Goal: Use online tool/utility: Use online tool/utility

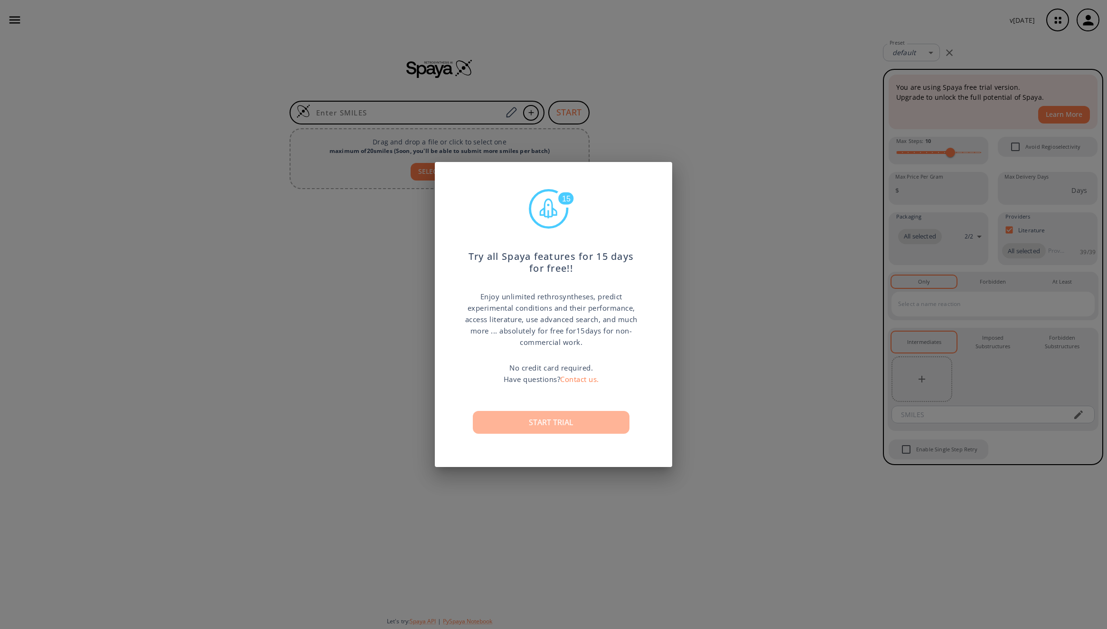
click at [552, 417] on button "Start trial" at bounding box center [551, 422] width 157 height 23
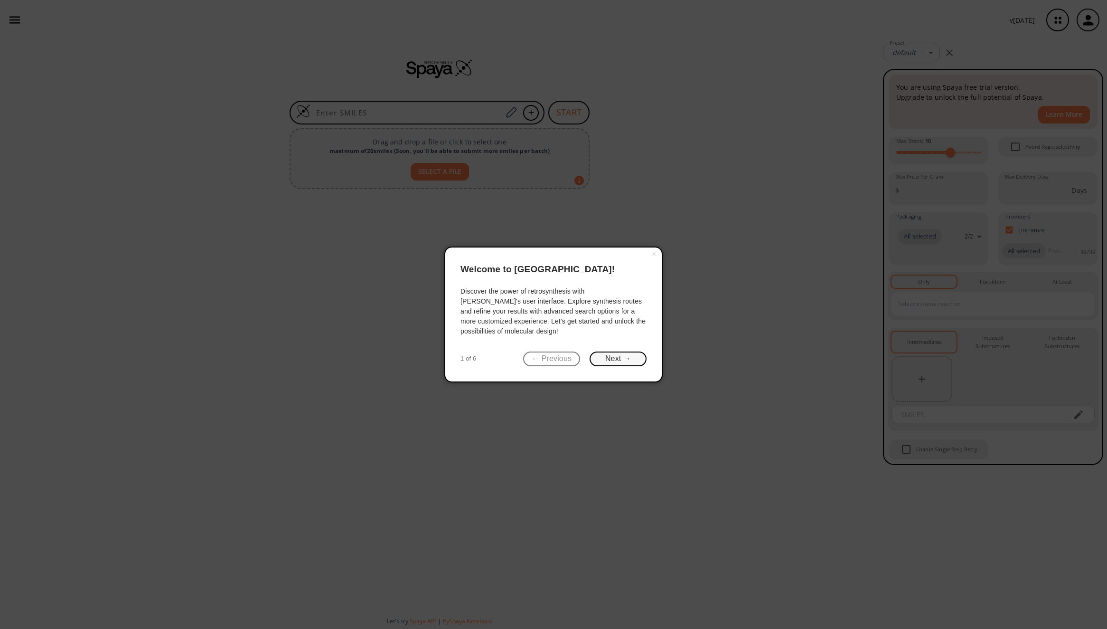
click at [613, 360] on button "Next →" at bounding box center [618, 358] width 57 height 15
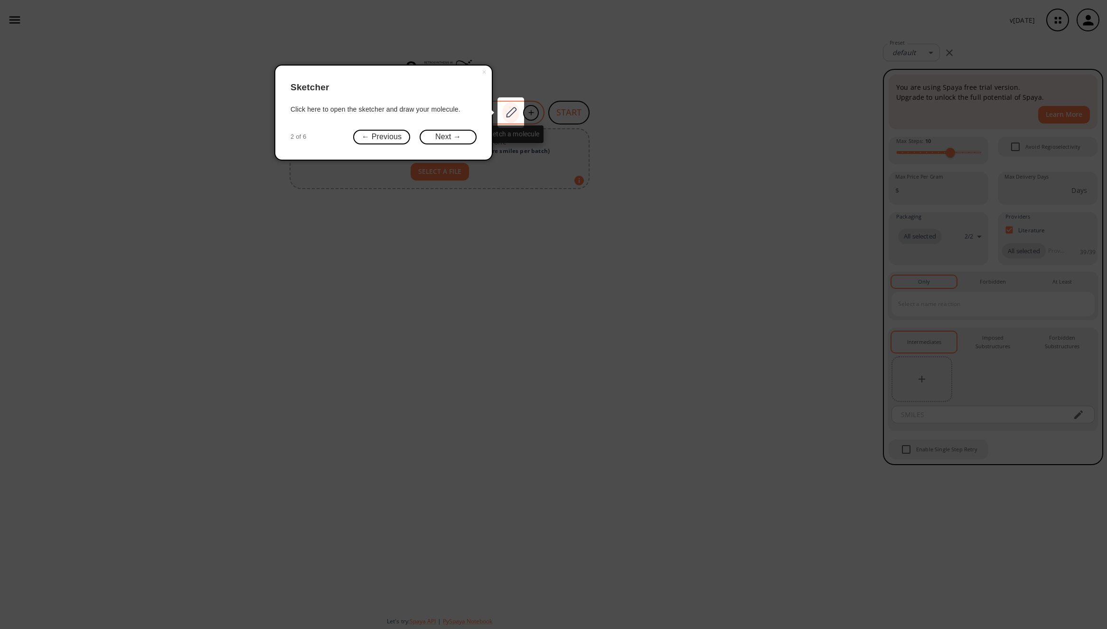
click at [506, 116] on icon at bounding box center [511, 112] width 13 height 12
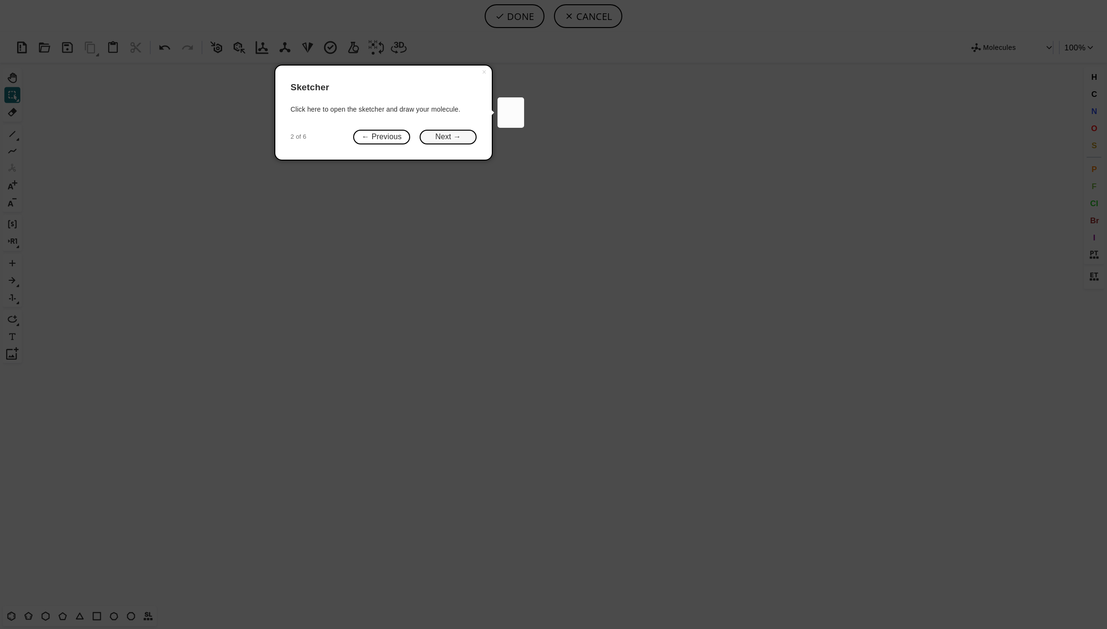
click at [441, 137] on button "Next →" at bounding box center [448, 137] width 57 height 15
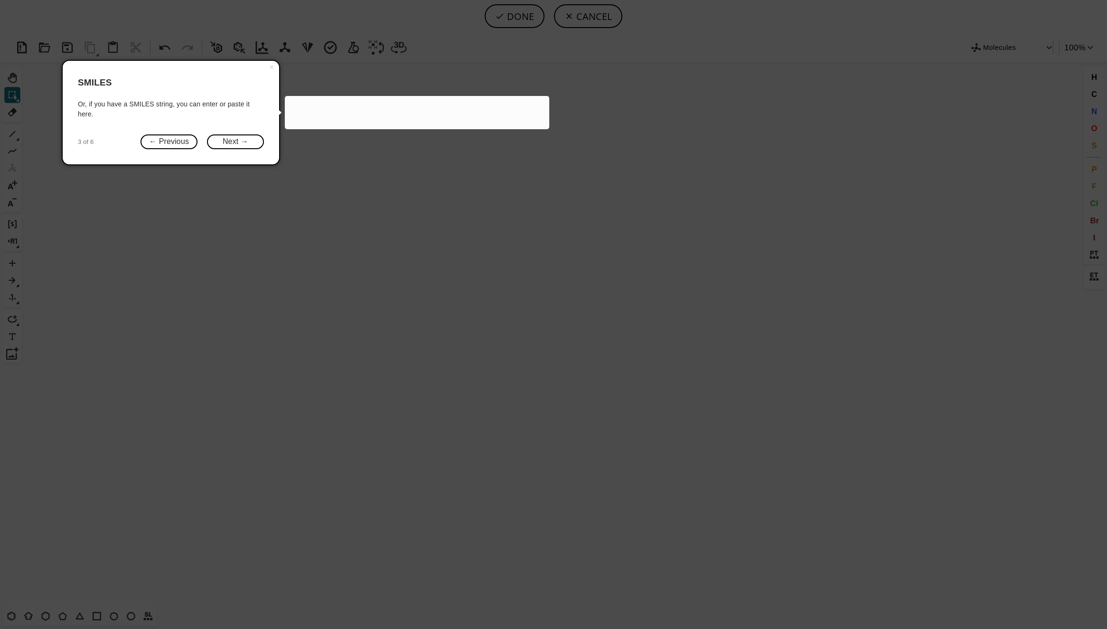
click at [336, 114] on input at bounding box center [406, 112] width 192 height 9
click at [336, 114] on input "CNC" at bounding box center [392, 112] width 165 height 9
type input "CNC"
drag, startPoint x: 336, startPoint y: 114, endPoint x: 327, endPoint y: 122, distance: 11.9
click at [327, 122] on div "CNC" at bounding box center [404, 113] width 228 height 24
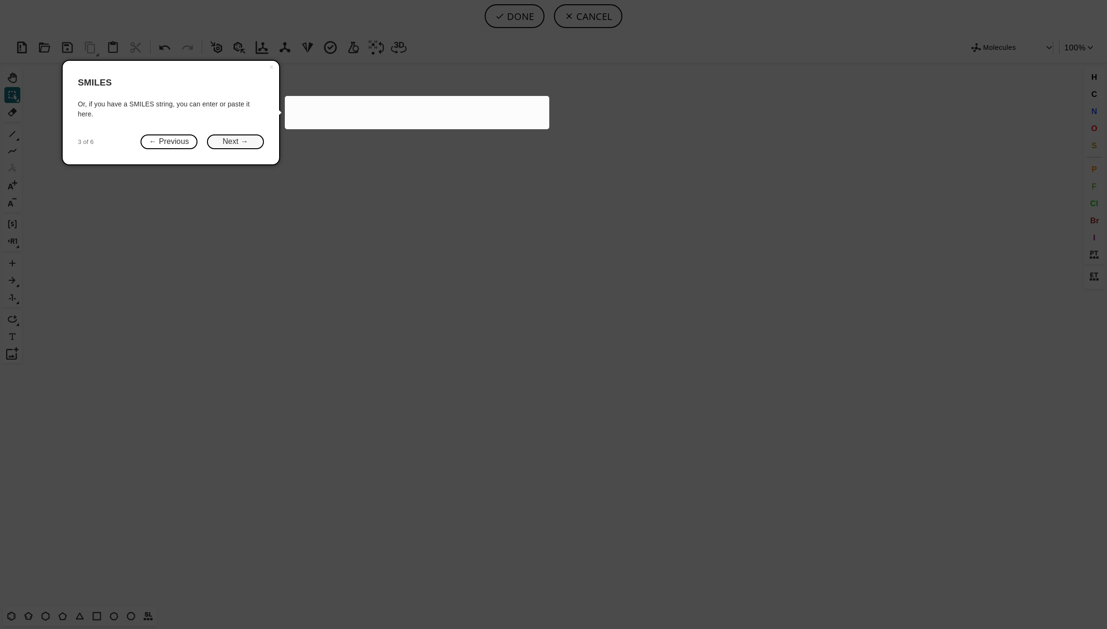
click at [245, 147] on button "Next →" at bounding box center [235, 141] width 57 height 15
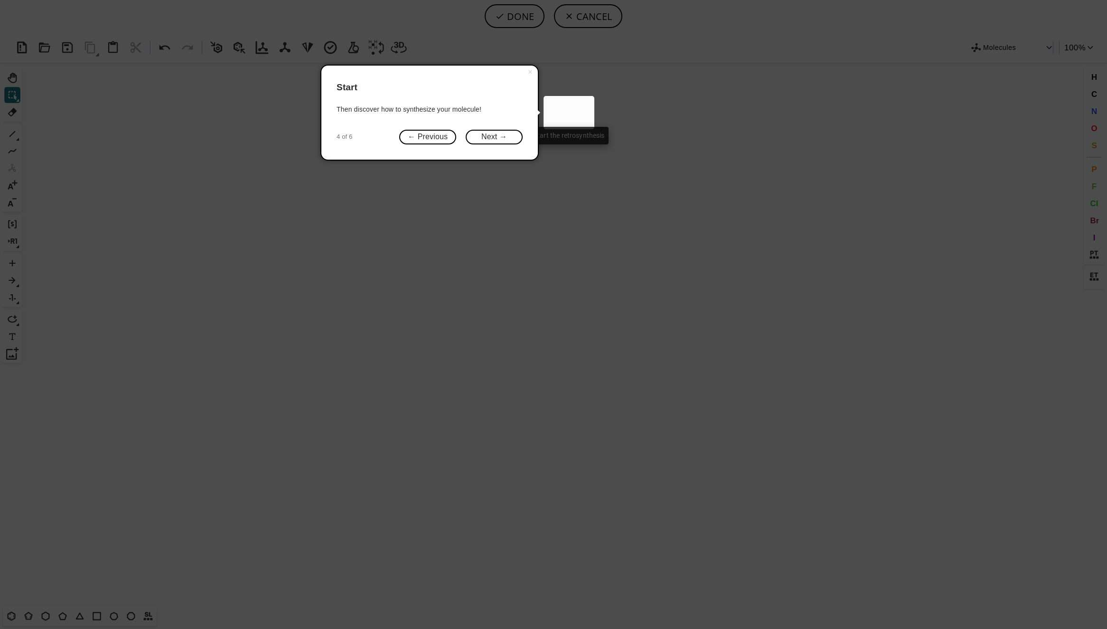
click at [557, 118] on button "START" at bounding box center [568, 113] width 41 height 24
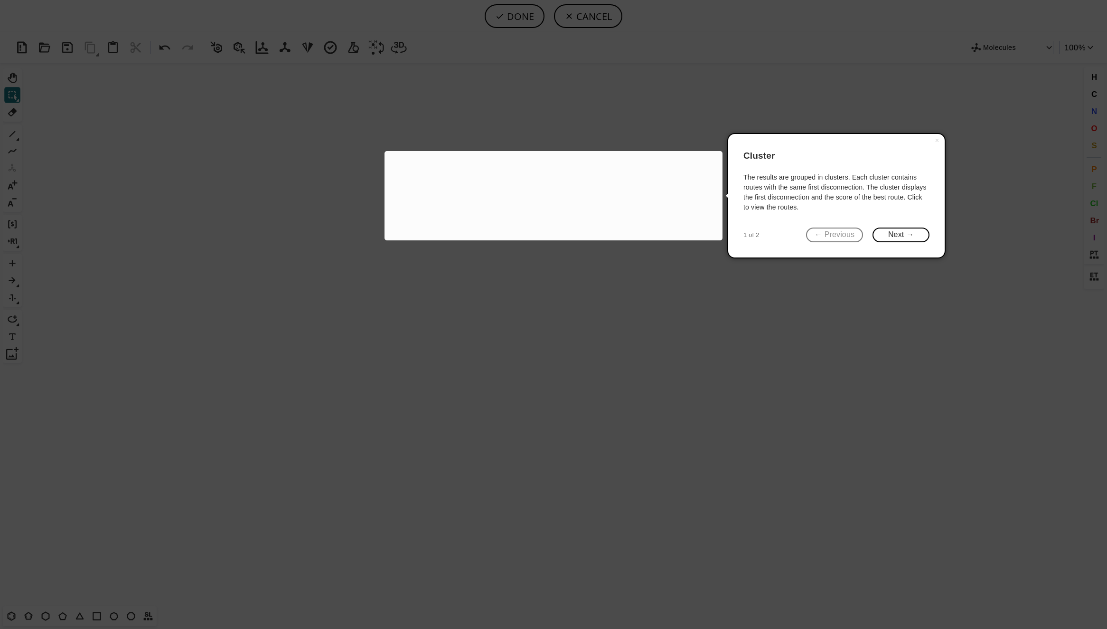
click at [820, 234] on span "← Previous Next →" at bounding box center [844, 234] width 170 height 15
click at [819, 234] on span "← Previous Next →" at bounding box center [844, 234] width 170 height 15
click at [543, 28] on icon at bounding box center [553, 314] width 1107 height 629
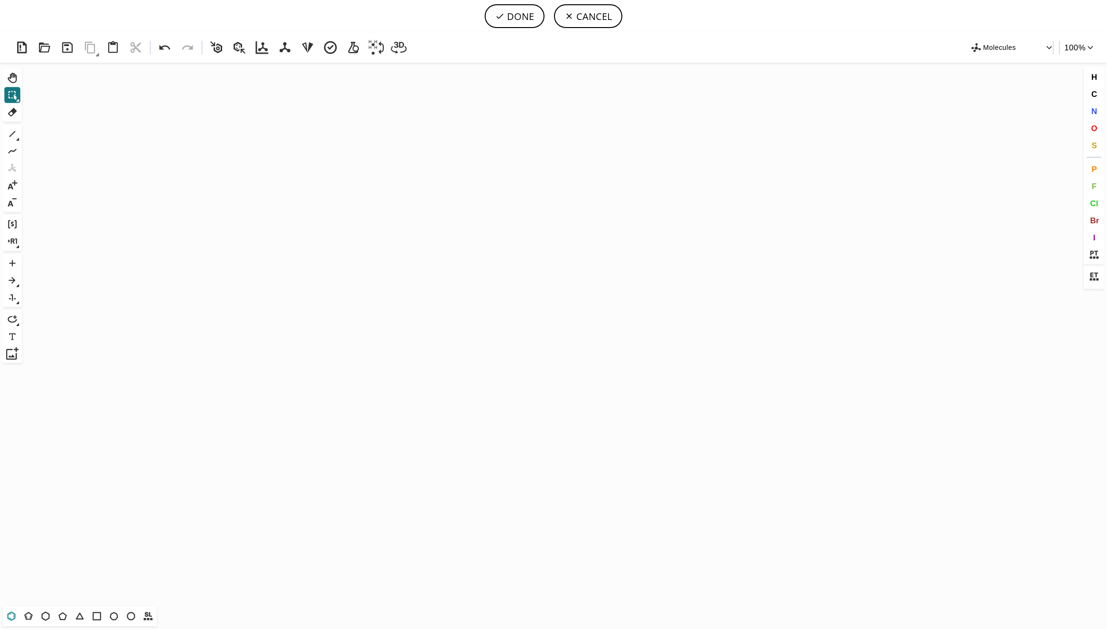
click at [11, 615] on icon at bounding box center [11, 616] width 12 height 12
click at [292, 392] on icon "Created with [PERSON_NAME] 2.3.0" at bounding box center [554, 334] width 1056 height 543
click at [8, 132] on icon at bounding box center [12, 134] width 12 height 12
click at [351, 372] on icon "Created with [PERSON_NAME] 2.3.0 C H 3 N O C H 3" at bounding box center [554, 334] width 1056 height 543
click at [526, 20] on button "DONE" at bounding box center [515, 16] width 60 height 24
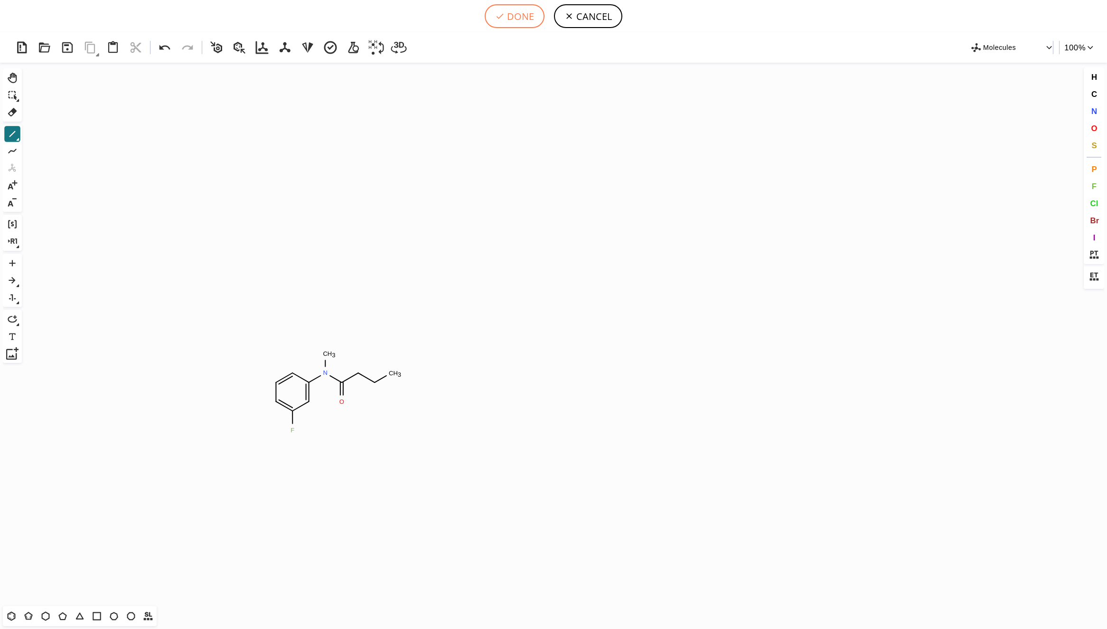
type input "C1C=C(F)C=C(N(C)C(CCC)=O)C=1"
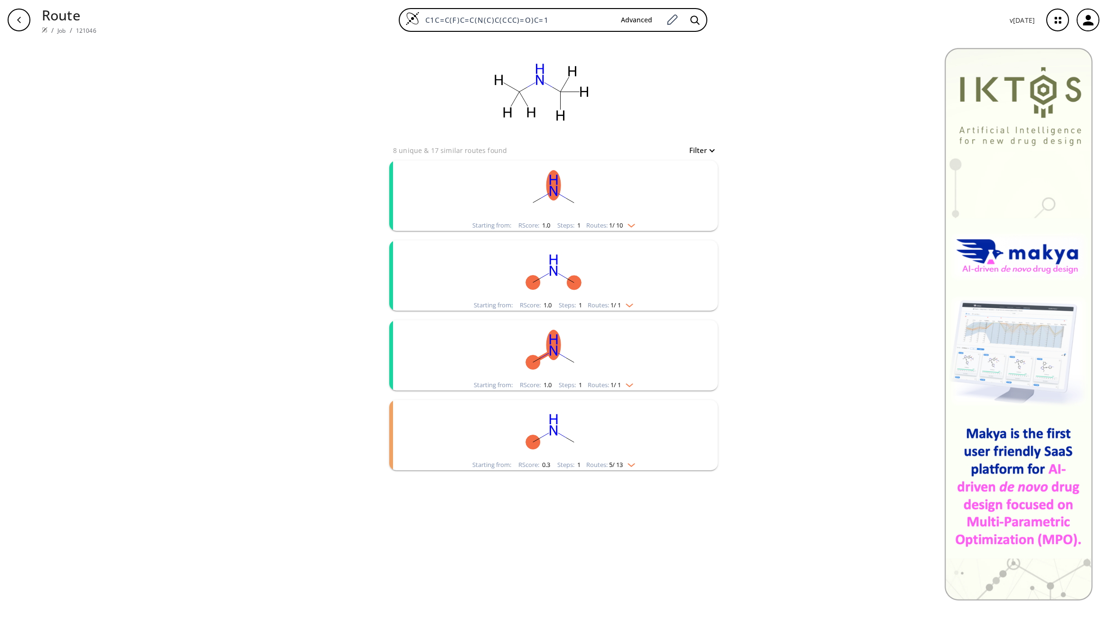
click at [724, 195] on div "clear 8 unique & 17 similar routes found Filter Starting from: RScore : 1.0 Ste…" at bounding box center [553, 257] width 351 height 435
click at [515, 188] on rect "clusters" at bounding box center [553, 189] width 247 height 59
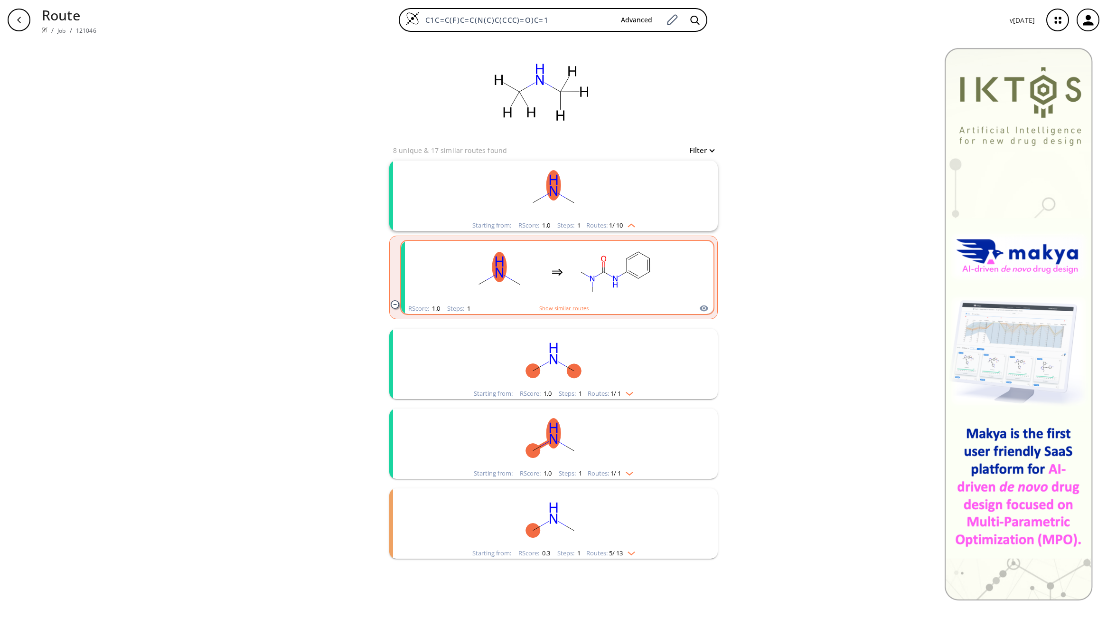
click at [593, 270] on rect "clusters" at bounding box center [615, 271] width 85 height 59
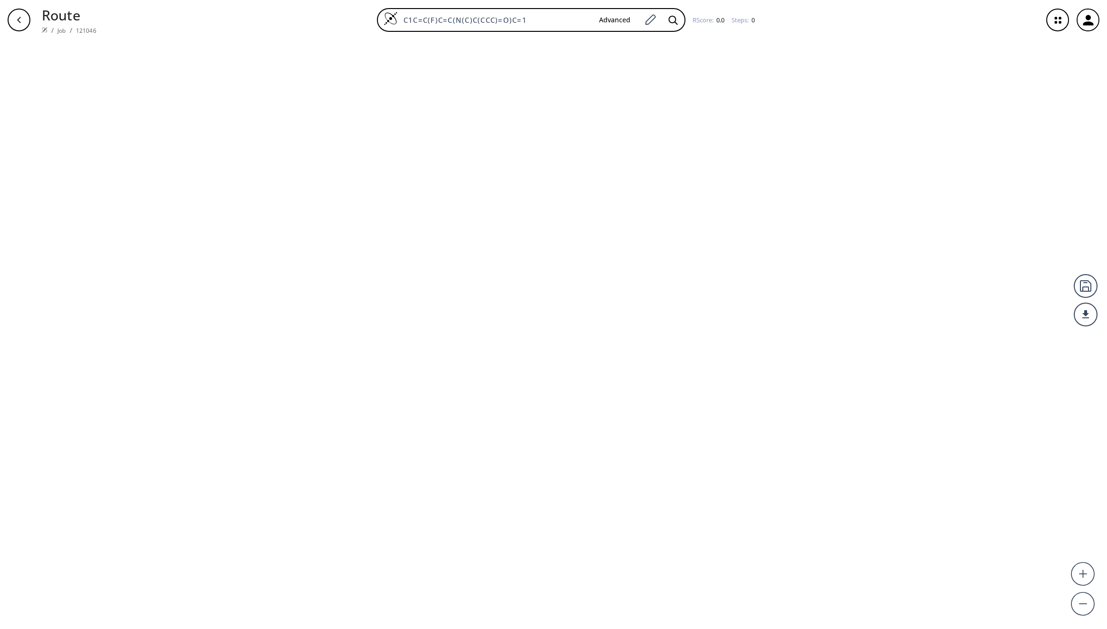
type input "C([GEOGRAPHIC_DATA]([H])([H])[H])([H])([H])[H]"
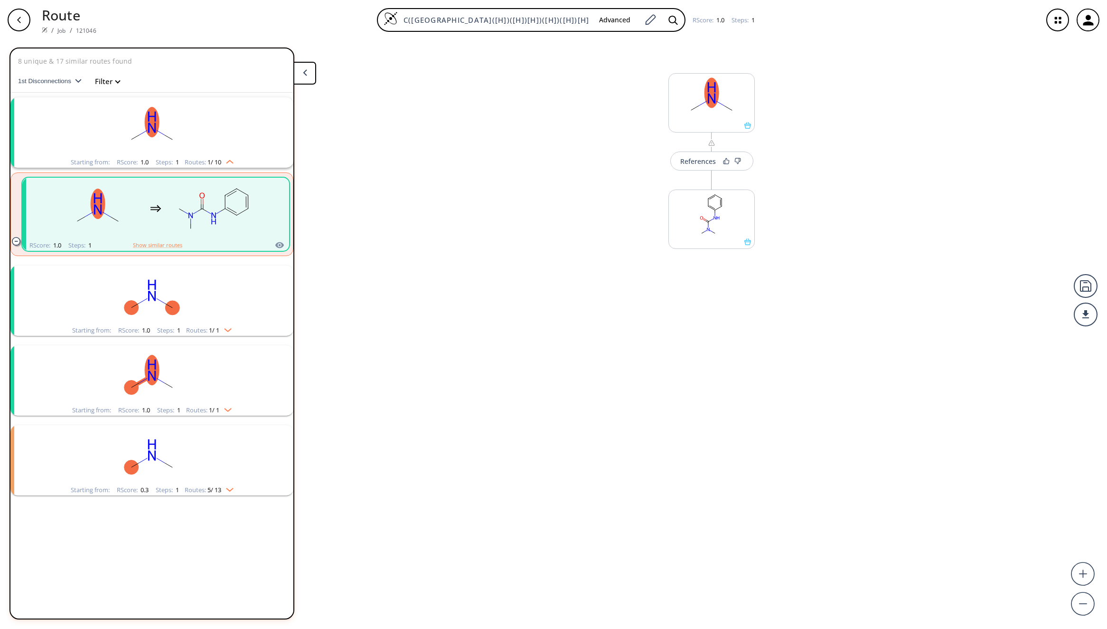
click at [692, 172] on div "More routes from here" at bounding box center [712, 214] width 96 height 107
click at [693, 168] on button "References" at bounding box center [711, 160] width 83 height 19
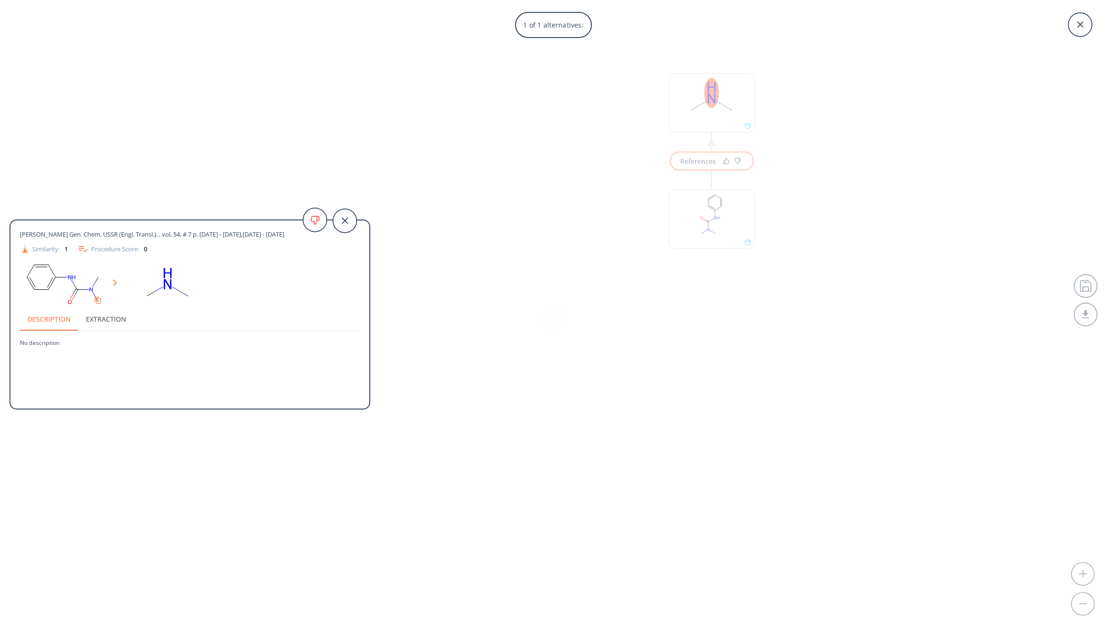
click at [665, 179] on div "1 of 1 alternatives: [PERSON_NAME] Gen. Chem. USSR (Engl. Transl.), , vol. 54, …" at bounding box center [553, 314] width 1107 height 629
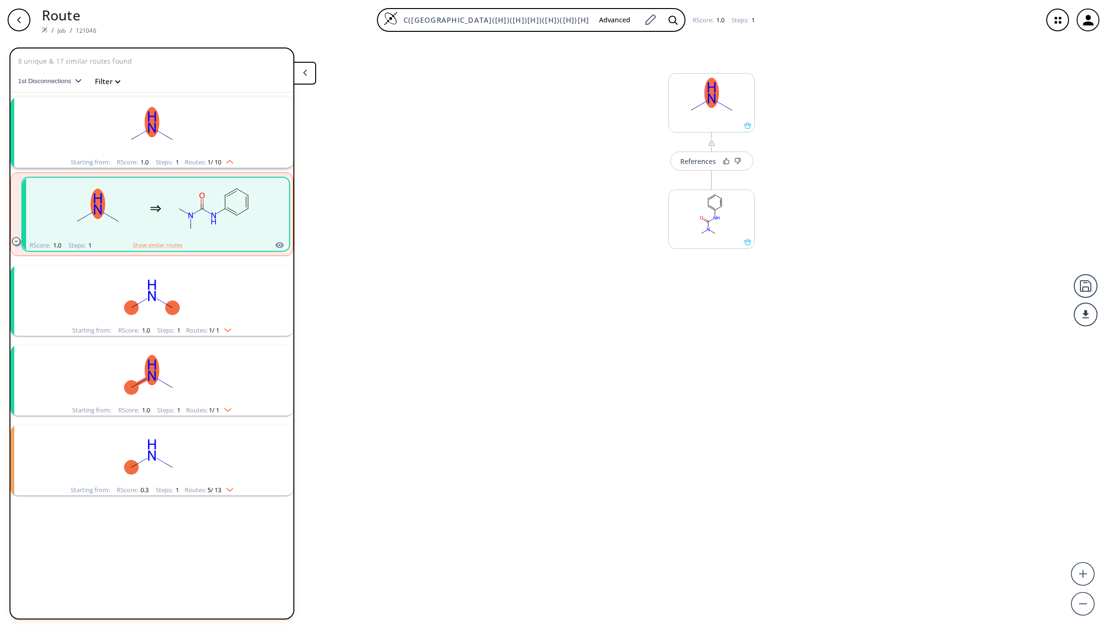
click at [627, 275] on div "References More routes from here" at bounding box center [553, 330] width 1107 height 581
